Goal: Task Accomplishment & Management: Use online tool/utility

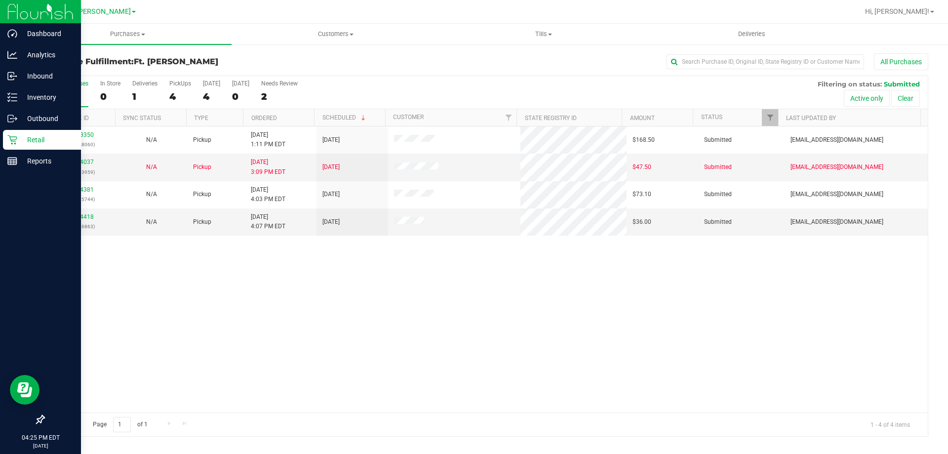
click at [34, 134] on p "Retail" at bounding box center [46, 140] width 59 height 12
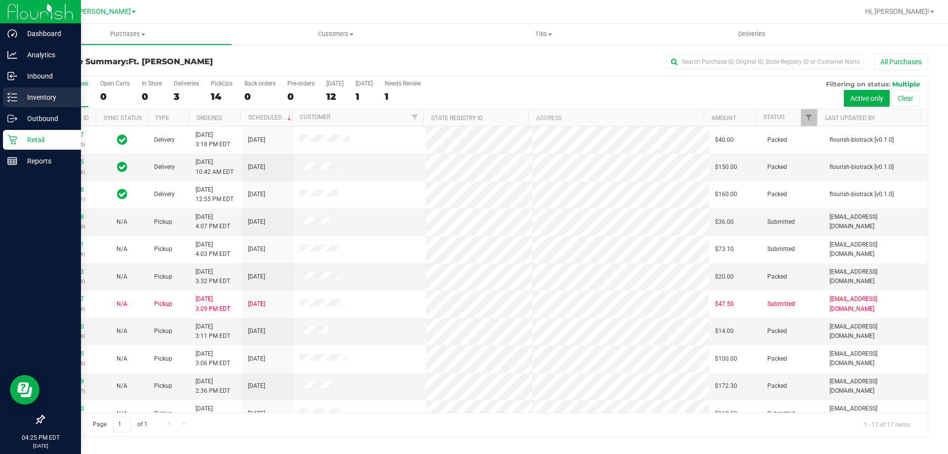
click at [36, 105] on div "Inventory" at bounding box center [42, 97] width 78 height 20
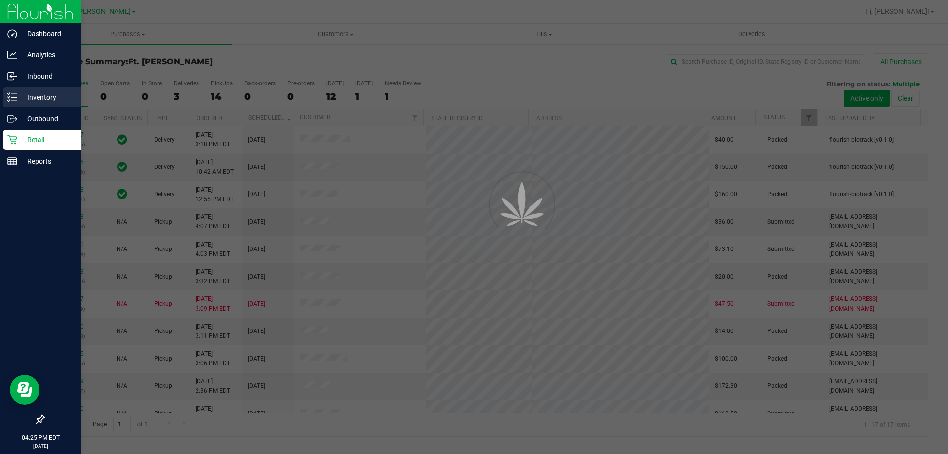
click at [34, 105] on div "Inventory" at bounding box center [42, 97] width 78 height 20
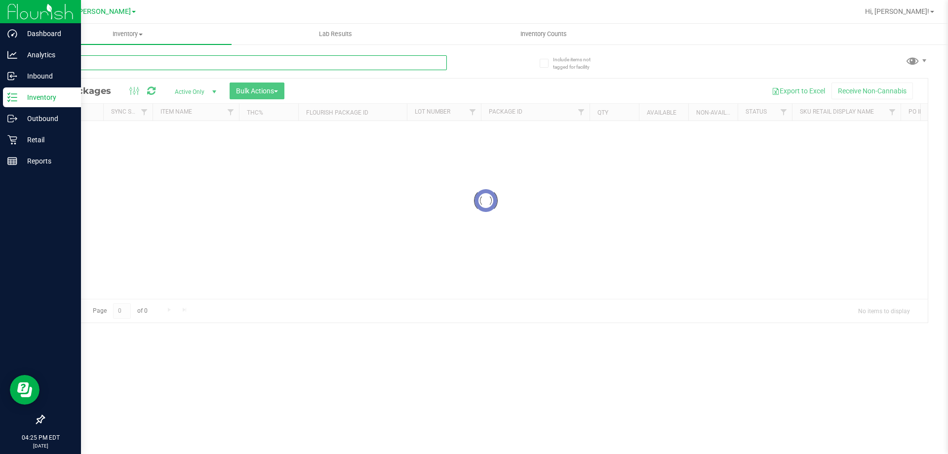
click at [170, 64] on input "text" at bounding box center [244, 62] width 403 height 15
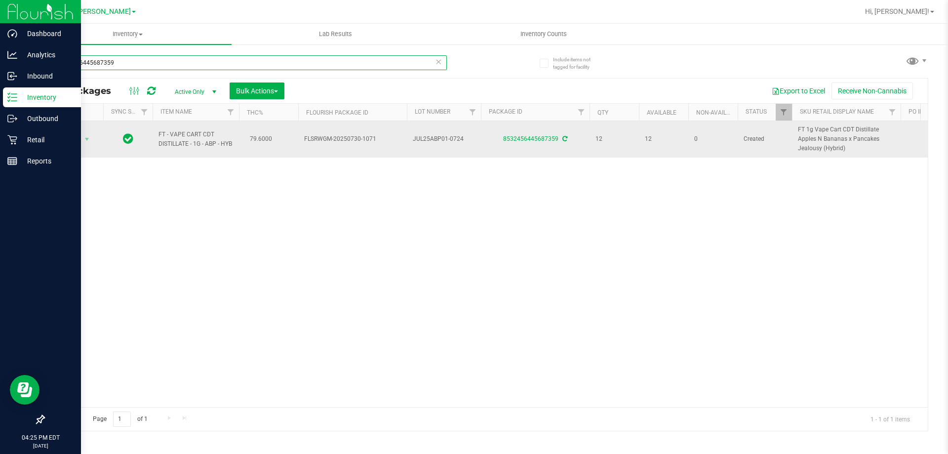
type input "8532456445687359"
click at [72, 139] on span "Action" at bounding box center [67, 139] width 27 height 14
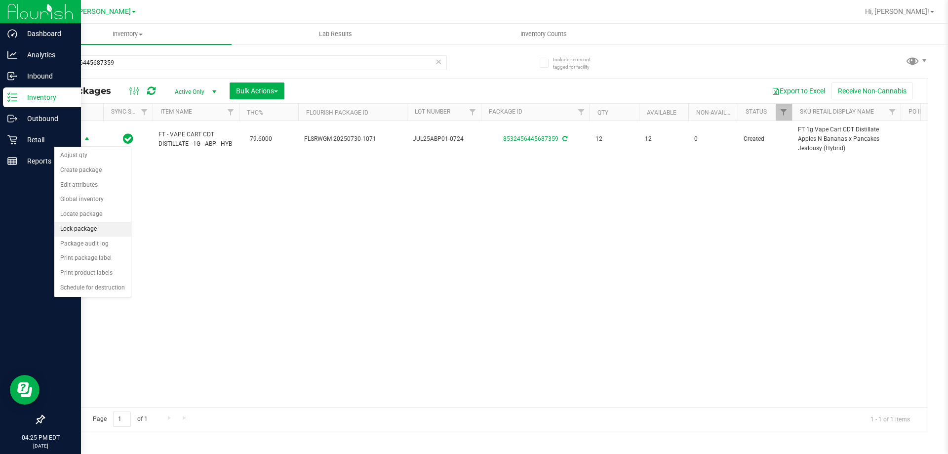
click at [83, 225] on li "Lock package" at bounding box center [92, 229] width 77 height 15
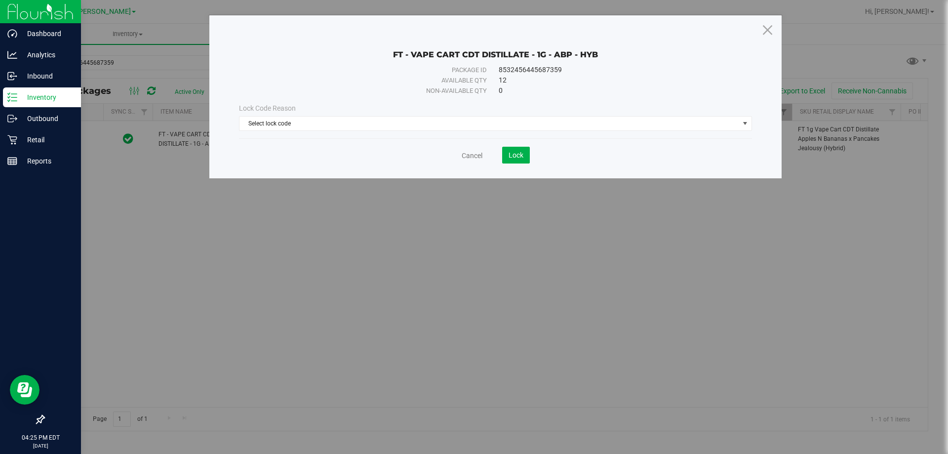
click at [397, 136] on div "Lock Code Reason Select lock code Select lock code Newly Received Administrativ…" at bounding box center [496, 117] width 528 height 42
click at [396, 134] on div "Lock Code Reason Select lock code Select lock code Newly Received Administrativ…" at bounding box center [496, 117] width 528 height 42
click at [394, 123] on span "Select lock code" at bounding box center [489, 124] width 500 height 14
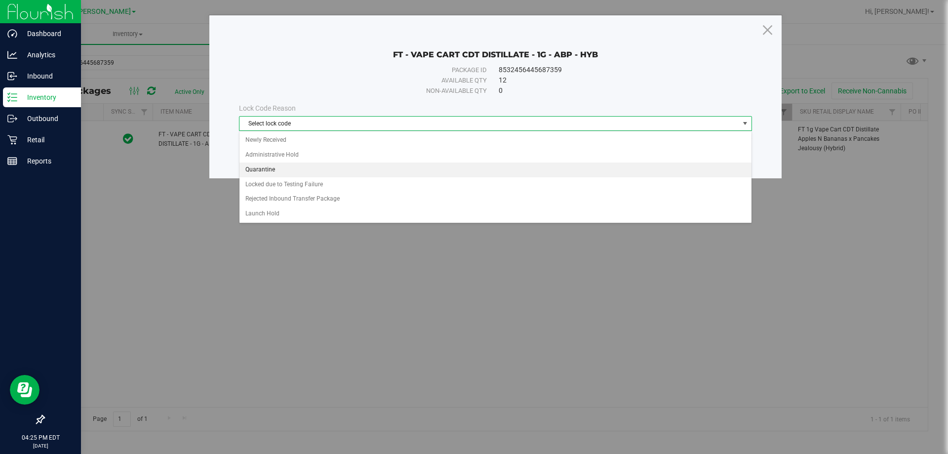
click at [273, 170] on li "Quarantine" at bounding box center [495, 169] width 512 height 15
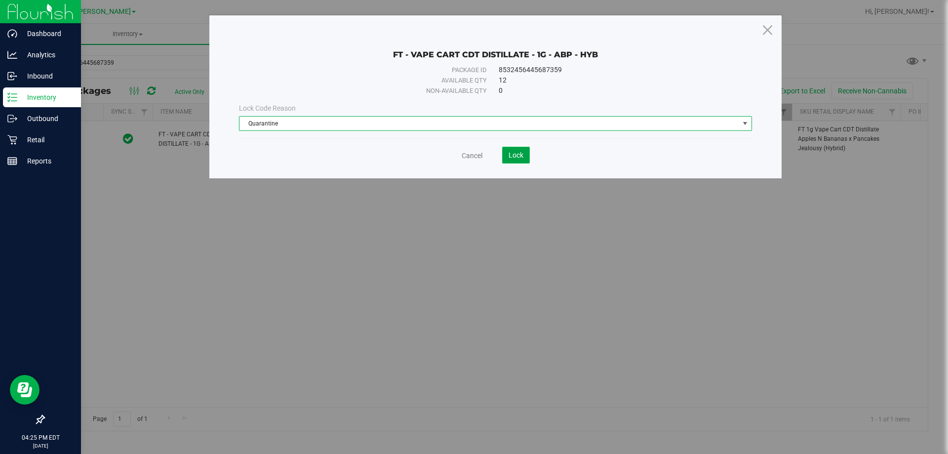
click at [515, 152] on span "Lock" at bounding box center [516, 155] width 15 height 8
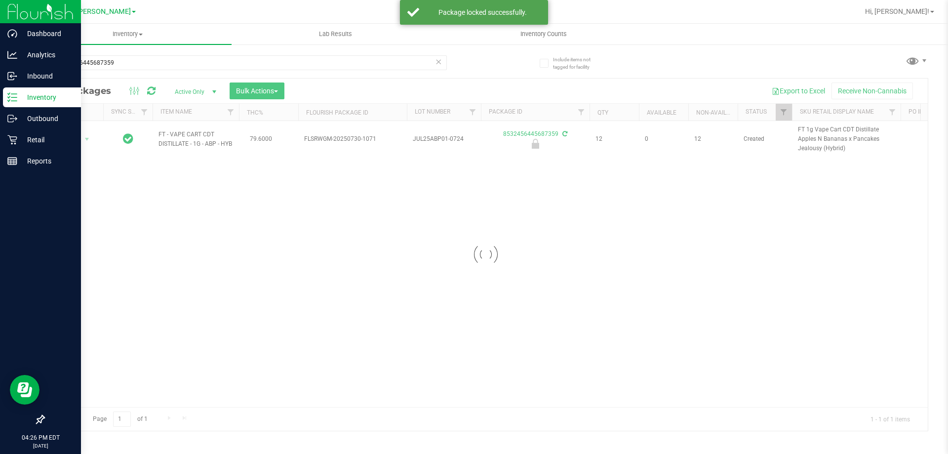
click at [401, 178] on div at bounding box center [486, 255] width 884 height 352
